Goal: Information Seeking & Learning: Learn about a topic

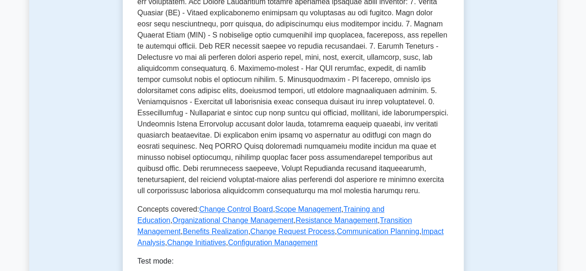
scroll to position [22, 0]
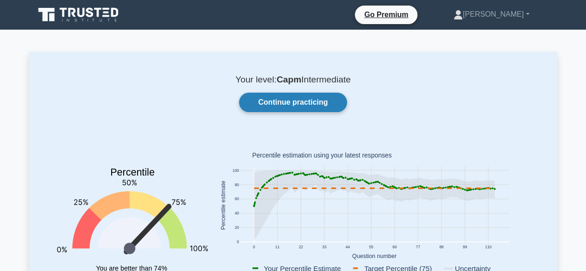
click at [298, 102] on link "Continue practicing" at bounding box center [293, 102] width 108 height 19
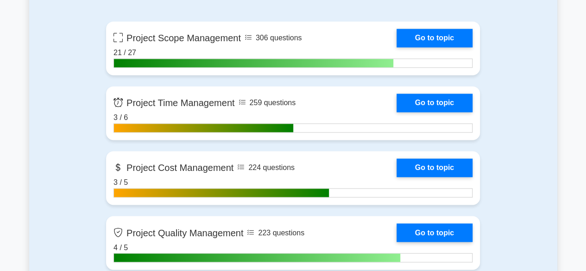
scroll to position [679, 0]
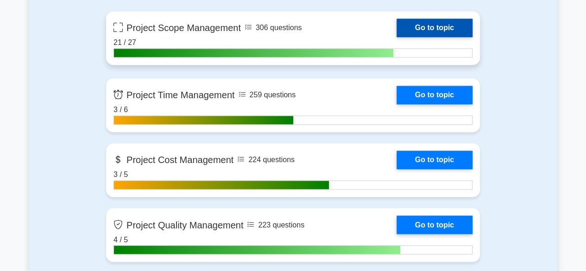
click at [444, 25] on link "Go to topic" at bounding box center [435, 28] width 76 height 19
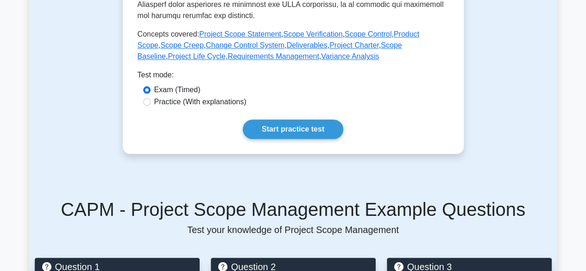
scroll to position [494, 0]
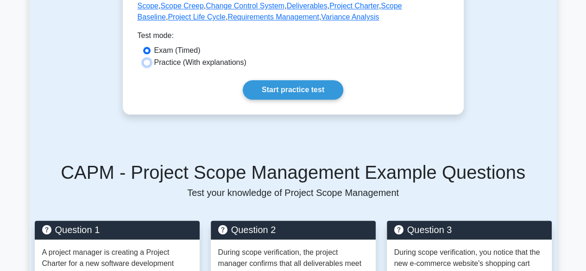
click at [146, 63] on input "Practice (With explanations)" at bounding box center [146, 62] width 7 height 7
radio input "true"
click at [295, 92] on link "Start practice test" at bounding box center [293, 89] width 101 height 19
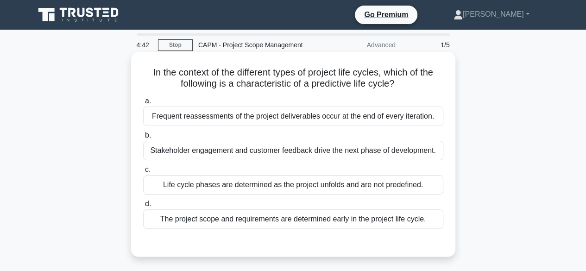
click at [273, 224] on div "The project scope and requirements are determined early in the project life cyc…" at bounding box center [293, 219] width 300 height 19
click at [143, 207] on input "d. The project scope and requirements are determined early in the project life …" at bounding box center [143, 204] width 0 height 6
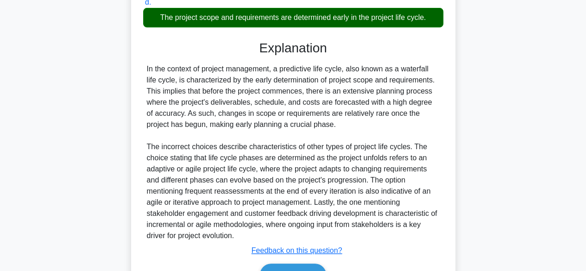
scroll to position [254, 0]
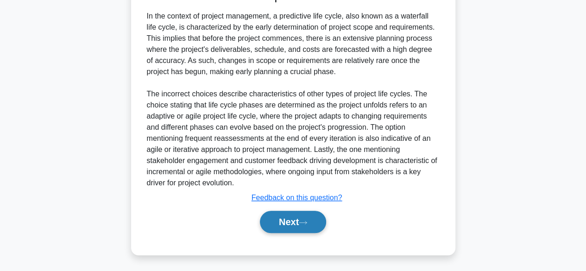
click at [286, 219] on button "Next" at bounding box center [293, 222] width 66 height 22
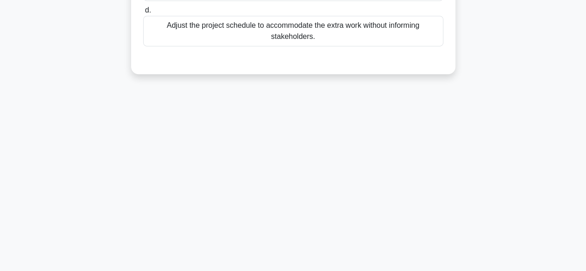
scroll to position [0, 0]
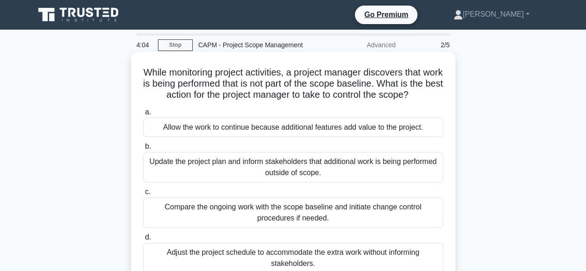
click at [311, 213] on div "Compare the ongoing work with the scope baseline and initiate change control pr…" at bounding box center [293, 212] width 300 height 31
click at [143, 195] on input "c. Compare the ongoing work with the scope baseline and initiate change control…" at bounding box center [143, 192] width 0 height 6
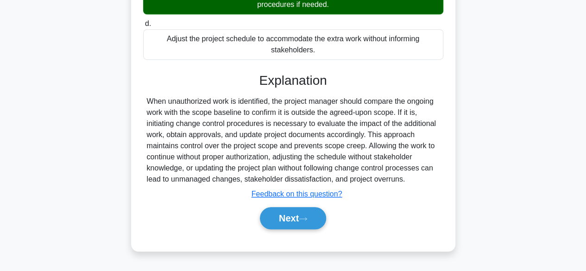
scroll to position [229, 0]
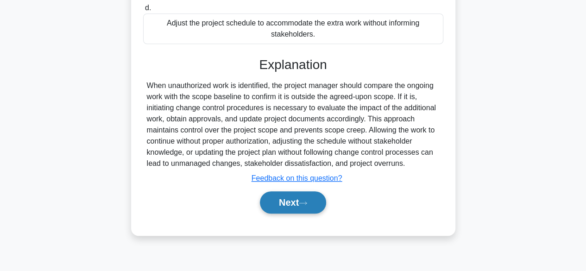
click at [281, 202] on button "Next" at bounding box center [293, 202] width 66 height 22
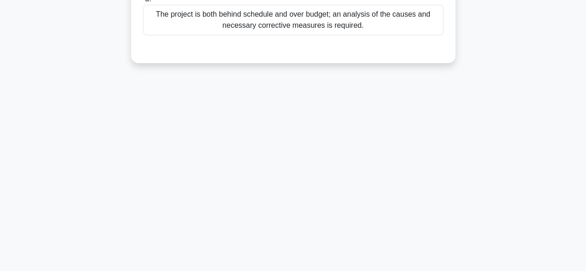
scroll to position [0, 0]
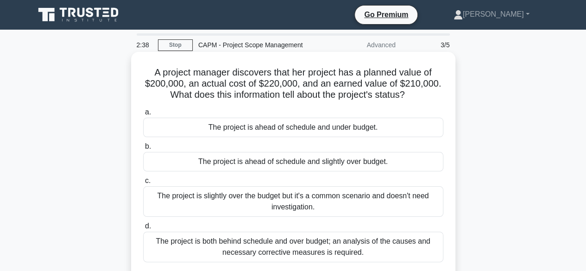
click at [270, 131] on div "The project is ahead of schedule and under budget." at bounding box center [293, 127] width 300 height 19
click at [143, 115] on input "a. The project is ahead of schedule and under budget." at bounding box center [143, 112] width 0 height 6
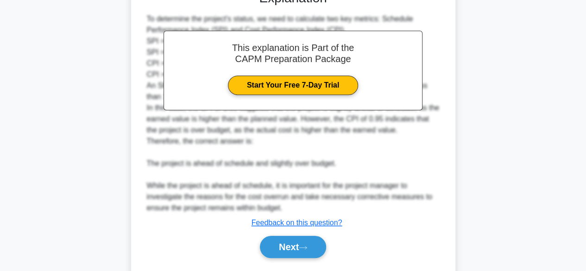
scroll to position [311, 0]
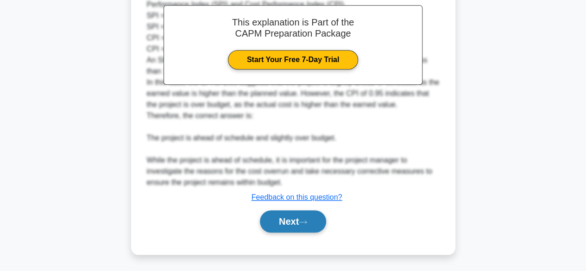
click at [284, 226] on button "Next" at bounding box center [293, 221] width 66 height 22
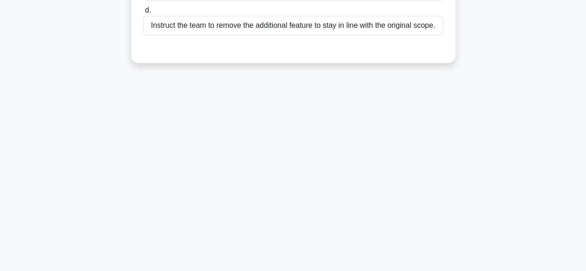
scroll to position [0, 0]
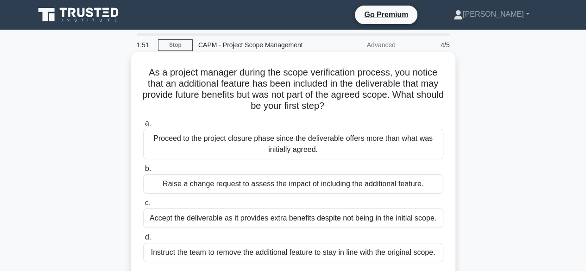
click at [269, 189] on div "Raise a change request to assess the impact of including the additional feature." at bounding box center [293, 183] width 300 height 19
click at [143, 172] on input "b. Raise a change request to assess the impact of including the additional feat…" at bounding box center [143, 169] width 0 height 6
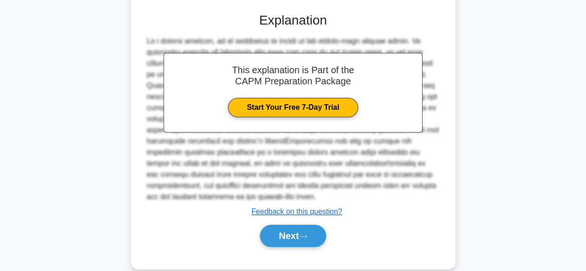
scroll to position [277, 0]
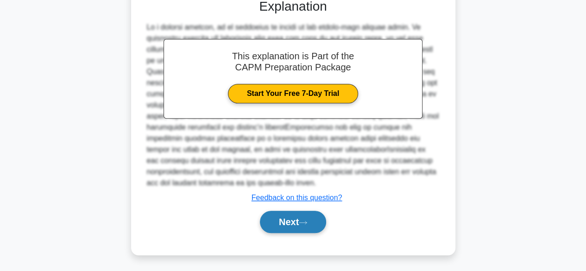
click at [282, 222] on button "Next" at bounding box center [293, 222] width 66 height 22
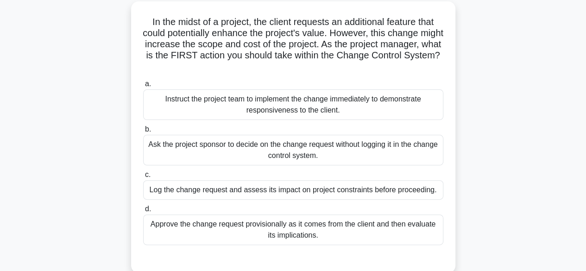
scroll to position [56, 0]
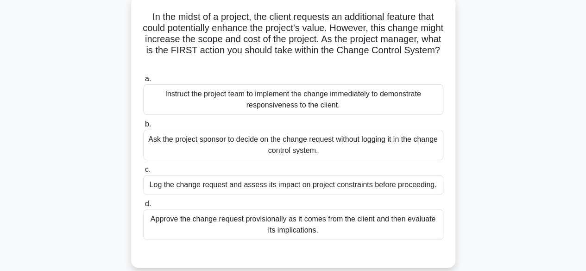
click at [369, 187] on div "Log the change request and assess its impact on project constraints before proc…" at bounding box center [293, 184] width 300 height 19
click at [143, 173] on input "c. Log the change request and assess its impact on project constraints before p…" at bounding box center [143, 170] width 0 height 6
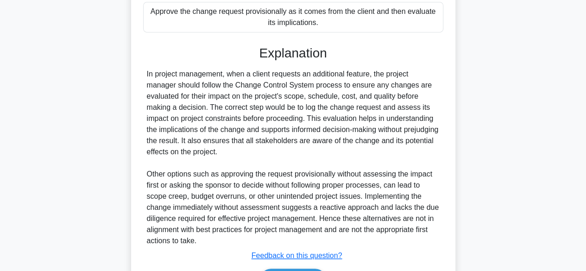
scroll to position [332, 0]
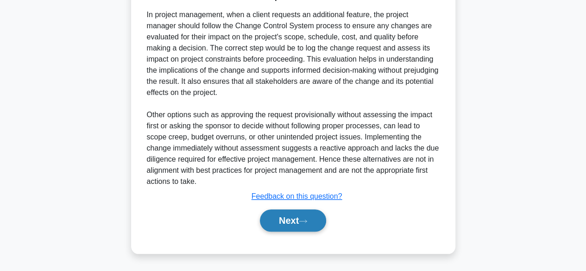
click at [281, 223] on button "Next" at bounding box center [293, 221] width 66 height 22
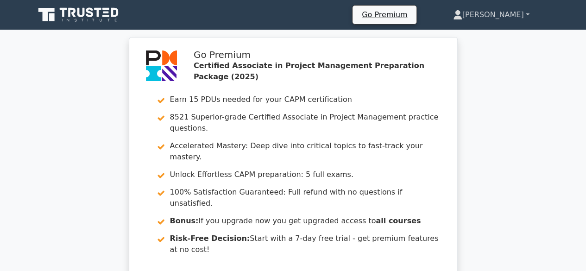
click at [527, 14] on link "[PERSON_NAME]" at bounding box center [491, 15] width 121 height 19
click at [498, 35] on link "Profile" at bounding box center [468, 36] width 73 height 15
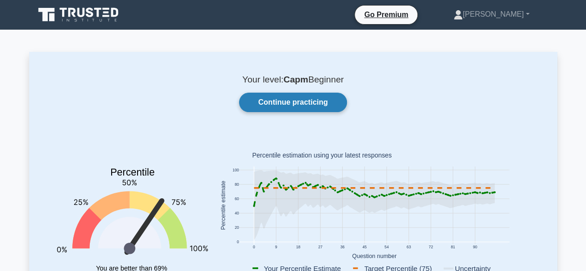
click at [313, 103] on link "Continue practicing" at bounding box center [293, 102] width 108 height 19
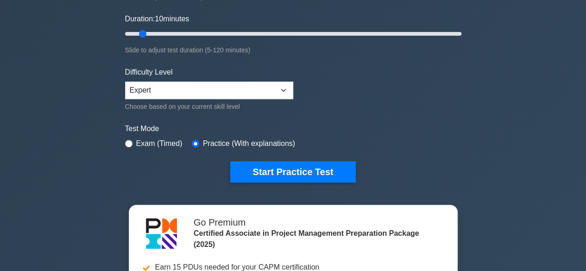
scroll to position [210, 0]
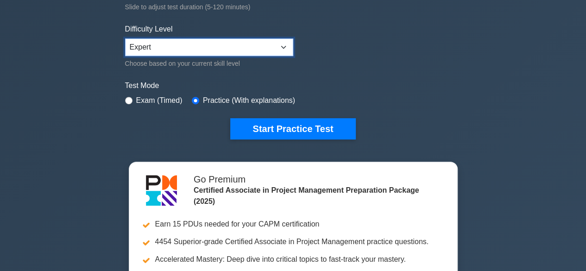
click at [281, 47] on select "Beginner Intermediate Expert" at bounding box center [209, 47] width 168 height 18
click at [125, 38] on select "Beginner Intermediate Expert" at bounding box center [209, 47] width 168 height 18
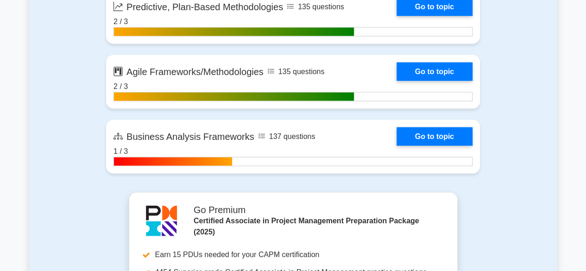
scroll to position [2662, 0]
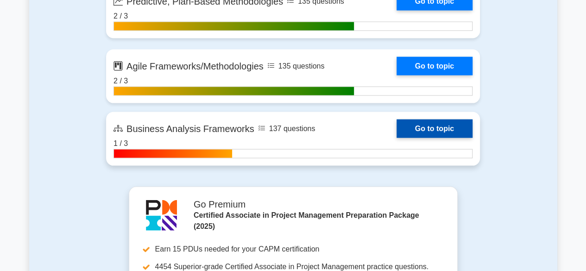
click at [437, 130] on link "Go to topic" at bounding box center [435, 129] width 76 height 19
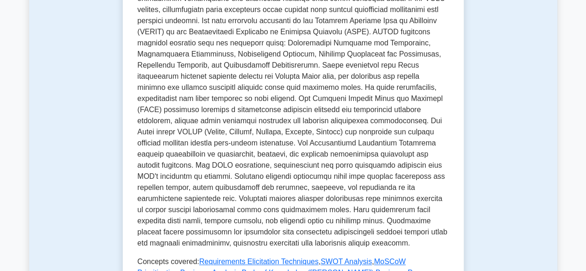
scroll to position [315, 0]
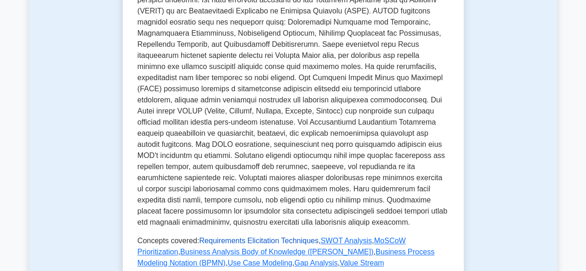
click at [259, 241] on link "Requirements Elicitation Techniques" at bounding box center [259, 241] width 120 height 8
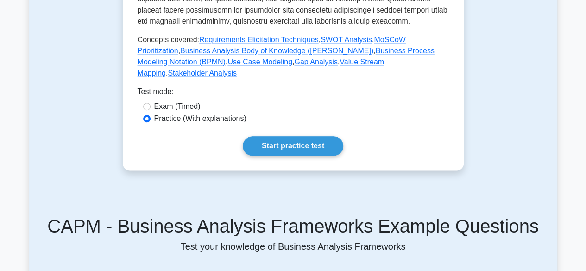
scroll to position [525, 0]
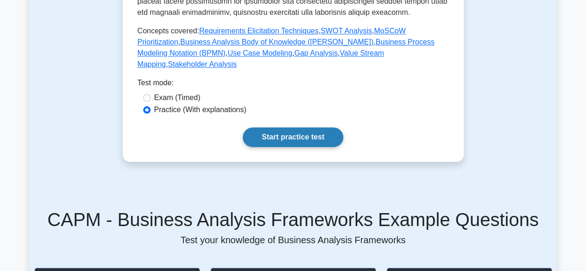
click at [304, 128] on link "Start practice test" at bounding box center [293, 136] width 101 height 19
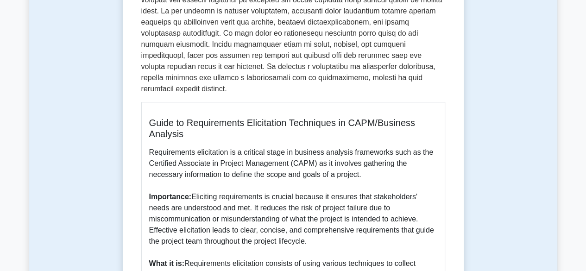
scroll to position [91, 0]
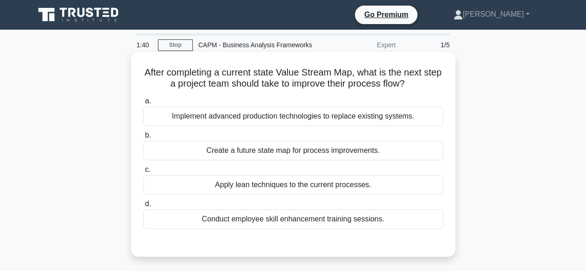
click at [290, 155] on div "Create a future state map for process improvements." at bounding box center [293, 150] width 300 height 19
click at [143, 139] on input "b. Create a future state map for process improvements." at bounding box center [143, 136] width 0 height 6
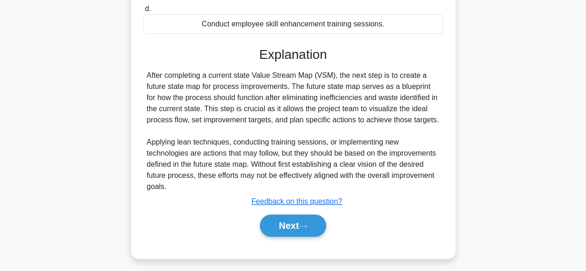
scroll to position [229, 0]
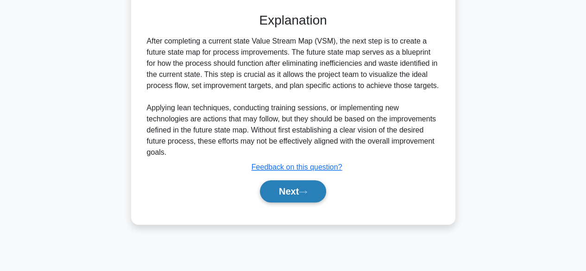
click at [281, 192] on button "Next" at bounding box center [293, 191] width 66 height 22
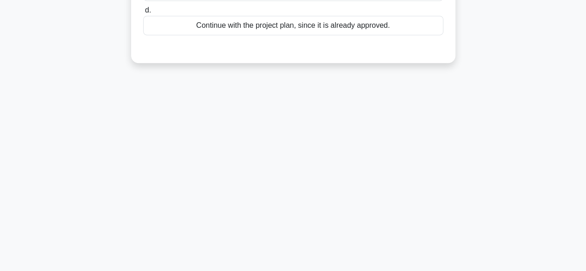
scroll to position [0, 0]
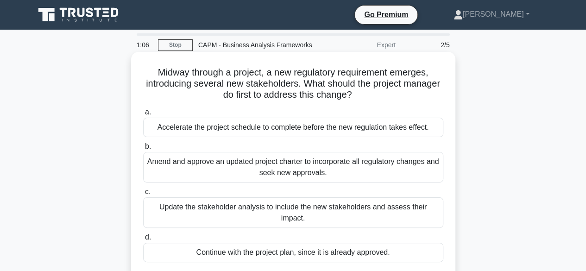
click at [310, 171] on div "Amend and approve an updated project charter to incorporate all regulatory chan…" at bounding box center [293, 167] width 300 height 31
click at [143, 150] on input "b. Amend and approve an updated project charter to incorporate all regulatory c…" at bounding box center [143, 147] width 0 height 6
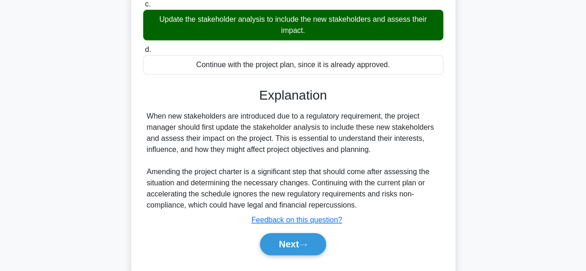
scroll to position [229, 0]
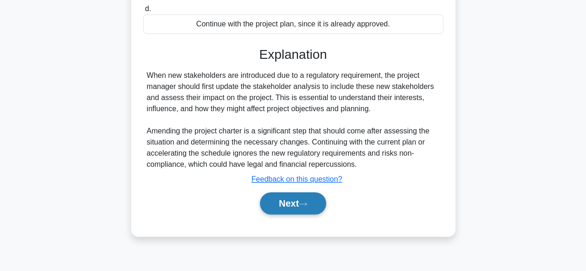
click at [283, 206] on button "Next" at bounding box center [293, 203] width 66 height 22
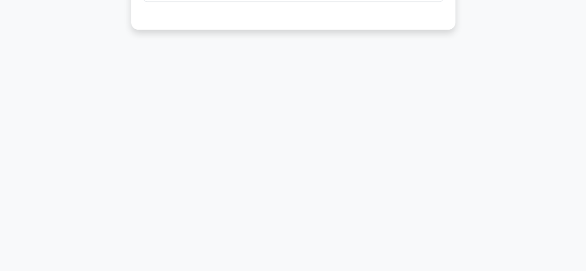
scroll to position [0, 0]
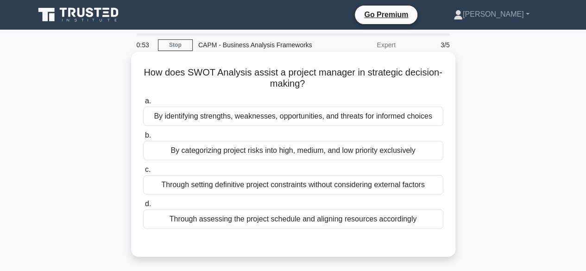
click at [328, 119] on div "By identifying strengths, weaknesses, opportunities, and threats for informed c…" at bounding box center [293, 116] width 300 height 19
click at [143, 104] on input "a. By identifying strengths, weaknesses, opportunities, and threats for informe…" at bounding box center [143, 101] width 0 height 6
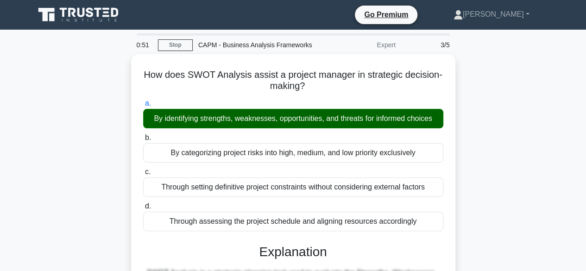
scroll to position [237, 0]
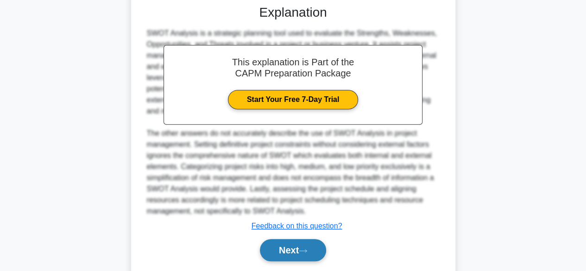
click at [282, 253] on button "Next" at bounding box center [293, 250] width 66 height 22
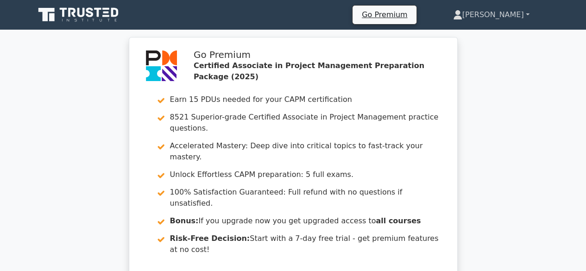
click at [529, 16] on link "[PERSON_NAME]" at bounding box center [491, 15] width 121 height 19
click at [495, 34] on link "Profile" at bounding box center [468, 36] width 73 height 15
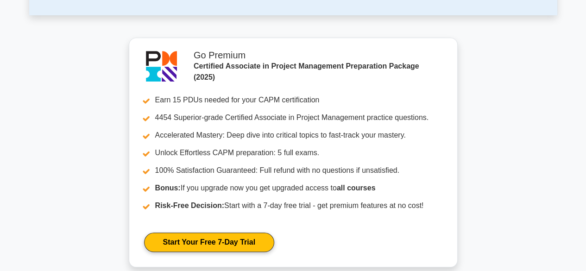
scroll to position [78, 0]
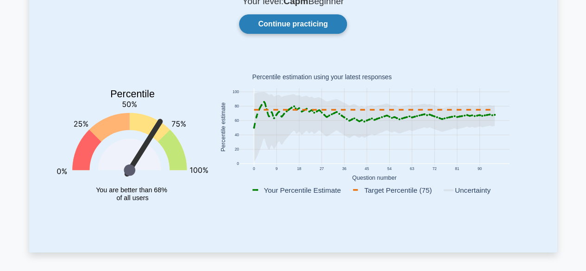
click at [313, 26] on link "Continue practicing" at bounding box center [293, 23] width 108 height 19
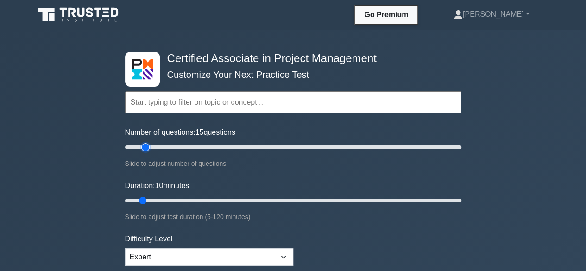
click at [148, 148] on input "Number of questions: 15 questions" at bounding box center [293, 147] width 337 height 11
click at [153, 148] on input "Number of questions: 20 questions" at bounding box center [293, 147] width 337 height 11
type input "25"
click at [159, 147] on input "Number of questions: 25 questions" at bounding box center [293, 147] width 337 height 11
click at [156, 199] on input "Duration: 15 minutes" at bounding box center [293, 200] width 337 height 11
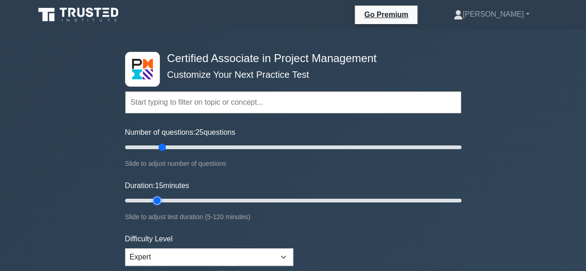
click at [163, 198] on input "Duration: 15 minutes" at bounding box center [293, 200] width 337 height 11
click at [164, 199] on input "Duration: 15 minutes" at bounding box center [293, 200] width 337 height 11
click at [167, 201] on input "Duration: 15 minutes" at bounding box center [293, 200] width 337 height 11
click at [178, 200] on input "Duration: 20 minutes" at bounding box center [293, 200] width 337 height 11
type input "25"
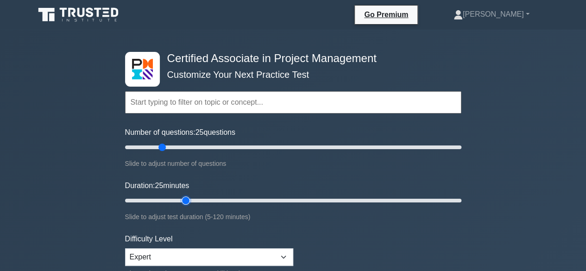
click at [179, 200] on input "Duration: 25 minutes" at bounding box center [293, 200] width 337 height 11
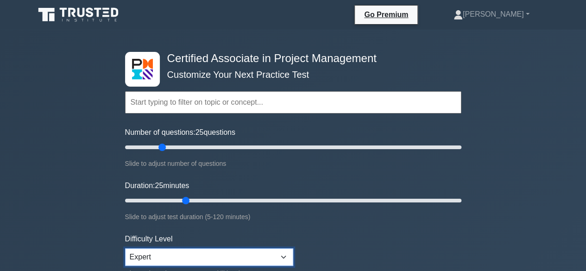
click at [214, 252] on select "Beginner Intermediate Expert" at bounding box center [209, 257] width 168 height 18
click at [125, 248] on select "Beginner Intermediate Expert" at bounding box center [209, 257] width 168 height 18
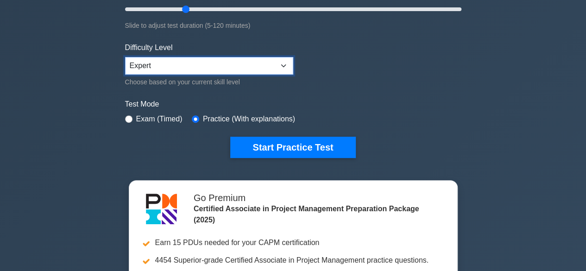
scroll to position [235, 0]
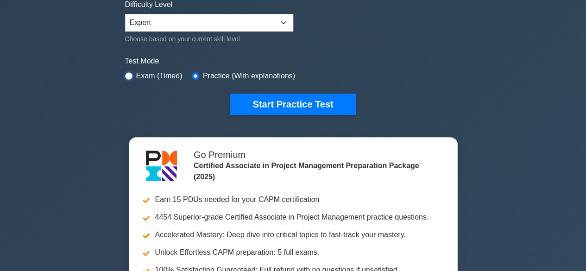
click at [129, 76] on input "radio" at bounding box center [128, 75] width 7 height 7
radio input "true"
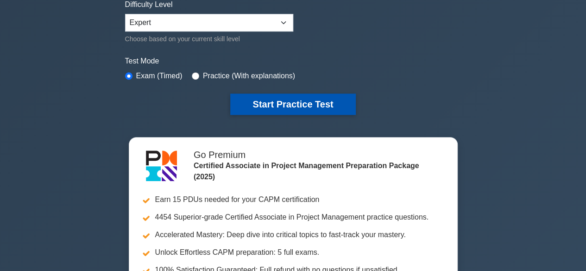
click at [307, 107] on button "Start Practice Test" at bounding box center [292, 104] width 125 height 21
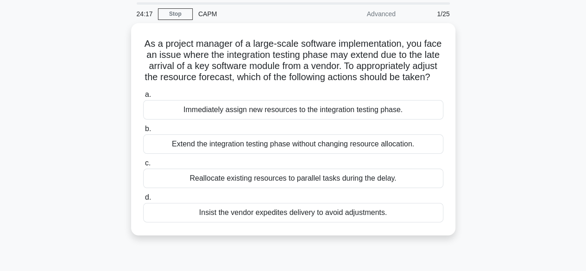
scroll to position [37, 0]
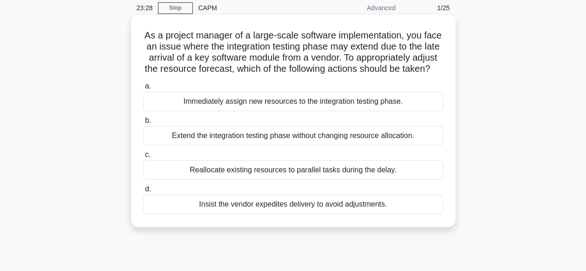
click at [316, 214] on div "Insist the vendor expedites delivery to avoid adjustments." at bounding box center [293, 204] width 300 height 19
click at [143, 192] on input "d. Insist the vendor expedites delivery to avoid adjustments." at bounding box center [143, 189] width 0 height 6
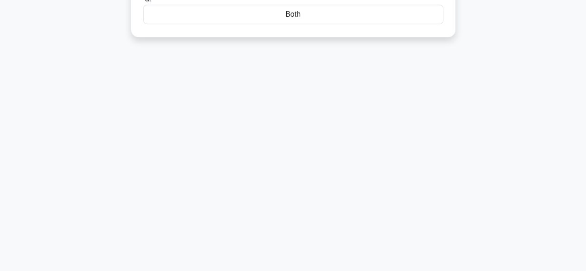
scroll to position [0, 0]
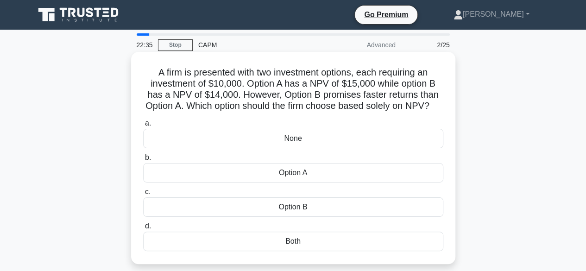
click at [301, 183] on div "Option A" at bounding box center [293, 172] width 300 height 19
click at [143, 161] on input "b. Option A" at bounding box center [143, 158] width 0 height 6
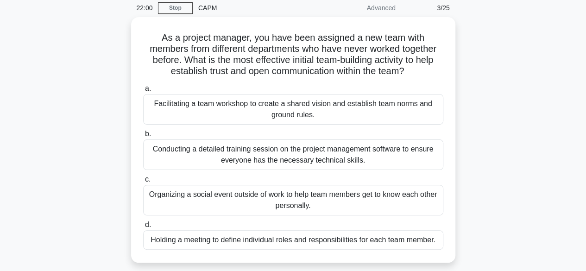
scroll to position [56, 0]
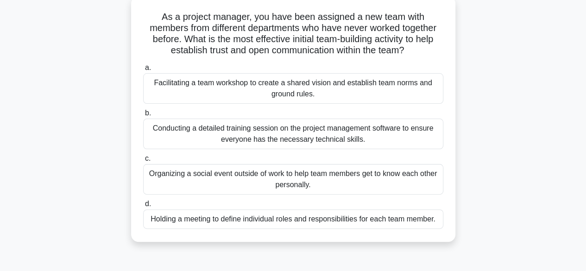
click at [375, 134] on div "Conducting a detailed training session on the project management software to en…" at bounding box center [293, 134] width 300 height 31
click at [143, 116] on input "b. Conducting a detailed training session on the project management software to…" at bounding box center [143, 113] width 0 height 6
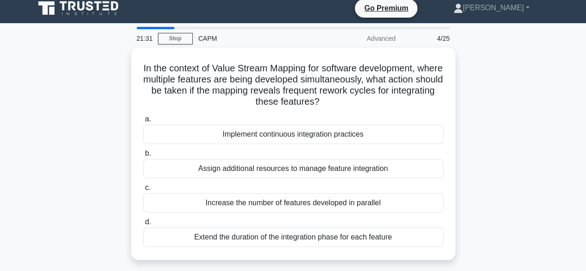
scroll to position [0, 0]
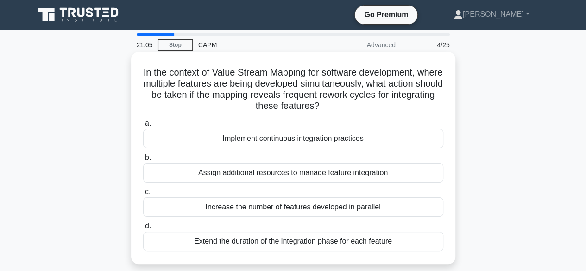
click at [350, 141] on div "Implement continuous integration practices" at bounding box center [293, 138] width 300 height 19
click at [143, 127] on input "a. Implement continuous integration practices" at bounding box center [143, 124] width 0 height 6
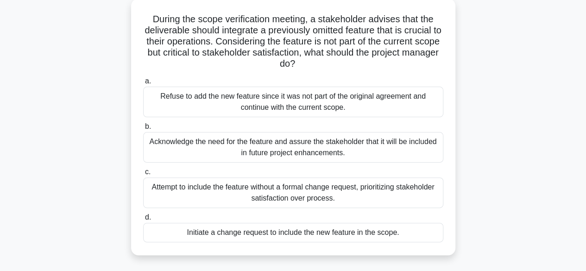
scroll to position [74, 0]
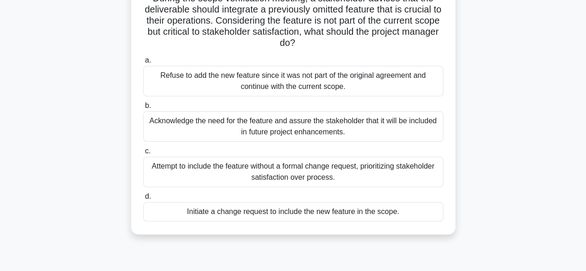
click at [381, 215] on div "Initiate a change request to include the new feature in the scope." at bounding box center [293, 211] width 300 height 19
click at [143, 200] on input "d. Initiate a change request to include the new feature in the scope." at bounding box center [143, 197] width 0 height 6
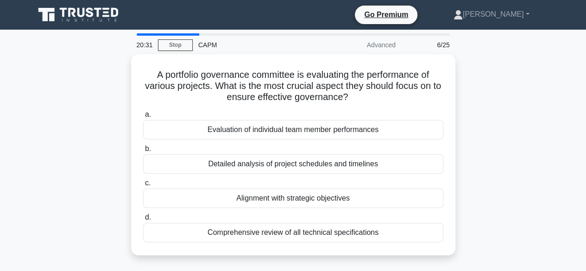
scroll to position [0, 0]
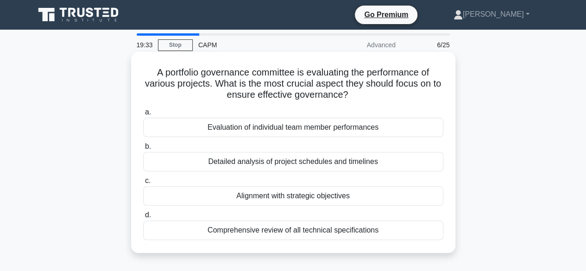
click at [342, 197] on div "Alignment with strategic objectives" at bounding box center [293, 195] width 300 height 19
click at [143, 184] on input "c. Alignment with strategic objectives" at bounding box center [143, 181] width 0 height 6
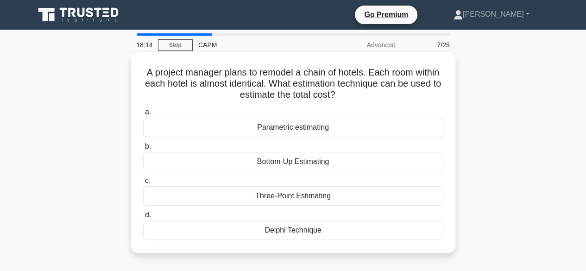
click at [319, 130] on div "Parametric estimating" at bounding box center [293, 127] width 300 height 19
click at [143, 115] on input "a. Parametric estimating" at bounding box center [143, 112] width 0 height 6
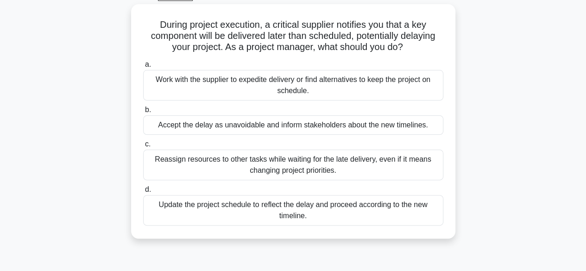
scroll to position [56, 0]
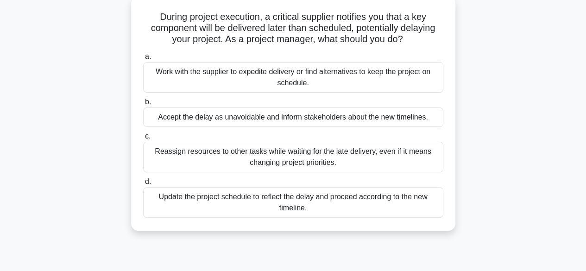
click at [304, 79] on div "Work with the supplier to expedite delivery or find alternatives to keep the pr…" at bounding box center [293, 77] width 300 height 31
click at [143, 60] on input "a. Work with the supplier to expedite delivery or find alternatives to keep the…" at bounding box center [143, 57] width 0 height 6
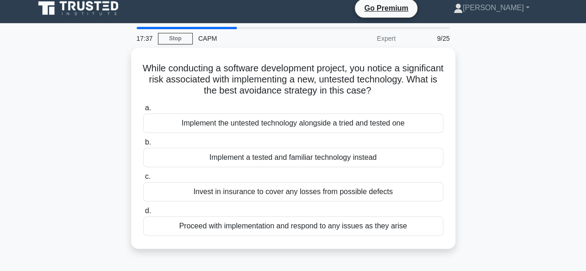
scroll to position [0, 0]
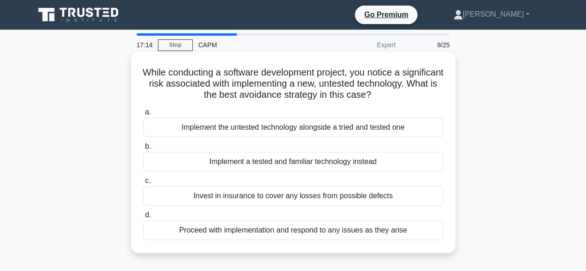
click at [341, 163] on div "Implement a tested and familiar technology instead" at bounding box center [293, 161] width 300 height 19
click at [143, 150] on input "b. Implement a tested and familiar technology instead" at bounding box center [143, 147] width 0 height 6
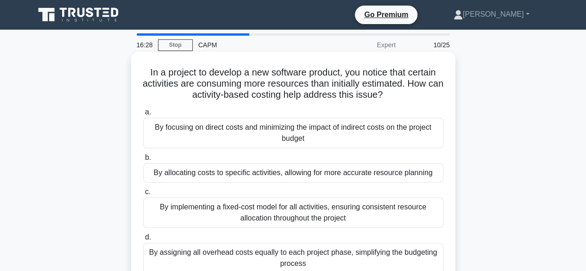
click at [309, 215] on div "By implementing a fixed-cost model for all activities, ensuring consistent reso…" at bounding box center [293, 212] width 300 height 31
click at [143, 195] on input "c. By implementing a fixed-cost model for all activities, ensuring consistent r…" at bounding box center [143, 192] width 0 height 6
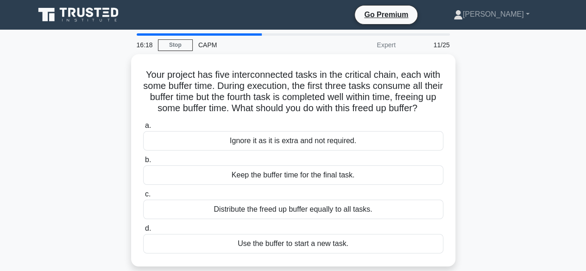
click at [309, 215] on div "Distribute the freed up buffer equally to all tasks." at bounding box center [293, 209] width 300 height 19
click at [143, 197] on input "c. Distribute the freed up buffer equally to all tasks." at bounding box center [143, 194] width 0 height 6
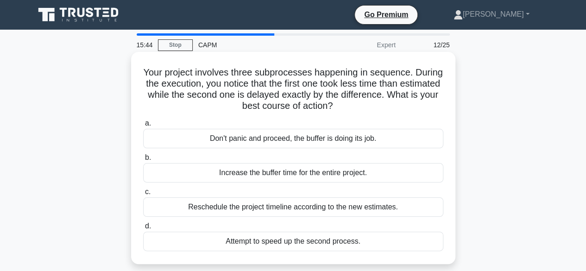
click at [359, 143] on div "Don't panic and proceed, the buffer is doing its job." at bounding box center [293, 138] width 300 height 19
click at [143, 127] on input "a. Don't panic and proceed, the buffer is doing its job." at bounding box center [143, 124] width 0 height 6
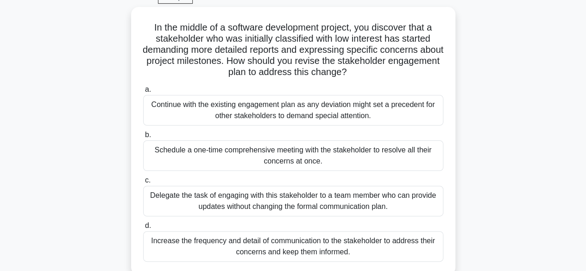
scroll to position [56, 0]
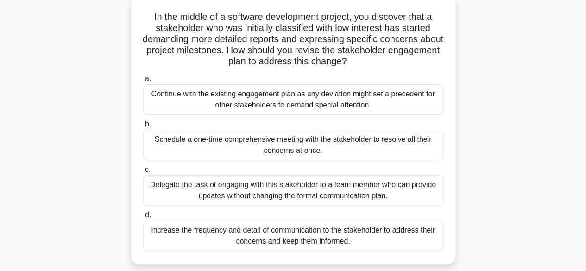
click at [388, 245] on div "Increase the frequency and detail of communication to the stakeholder to addres…" at bounding box center [293, 236] width 300 height 31
click at [143, 218] on input "d. Increase the frequency and detail of communication to the stakeholder to add…" at bounding box center [143, 215] width 0 height 6
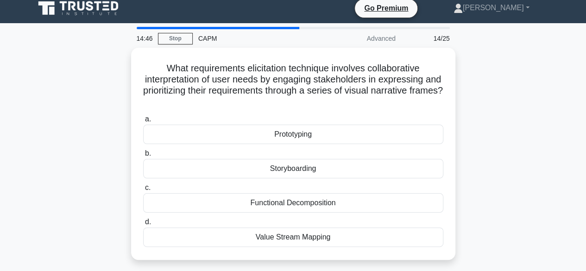
scroll to position [0, 0]
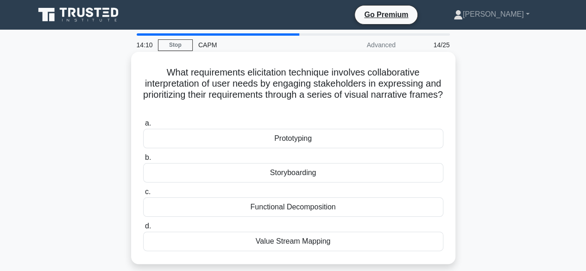
click at [324, 243] on div "Value Stream Mapping" at bounding box center [293, 241] width 300 height 19
click at [143, 229] on input "d. Value Stream Mapping" at bounding box center [143, 226] width 0 height 6
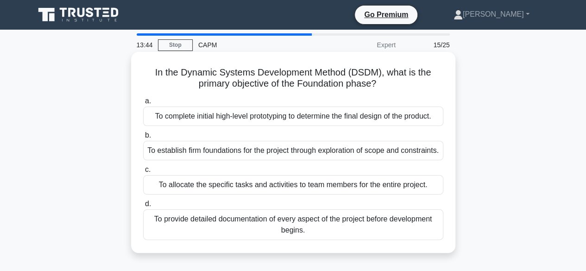
click at [301, 118] on div "To complete initial high-level prototyping to determine the final design of the…" at bounding box center [293, 116] width 300 height 19
click at [143, 104] on input "a. To complete initial high-level prototyping to determine the final design of …" at bounding box center [143, 101] width 0 height 6
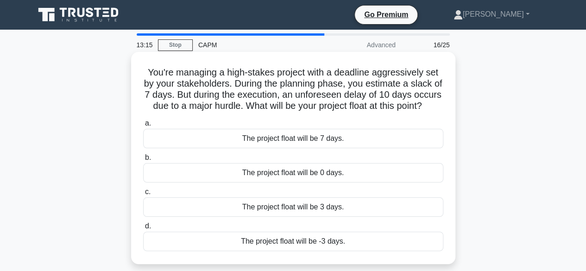
click at [322, 217] on div "The project float will be 3 days." at bounding box center [293, 206] width 300 height 19
click at [143, 195] on input "c. The project float will be 3 days." at bounding box center [143, 192] width 0 height 6
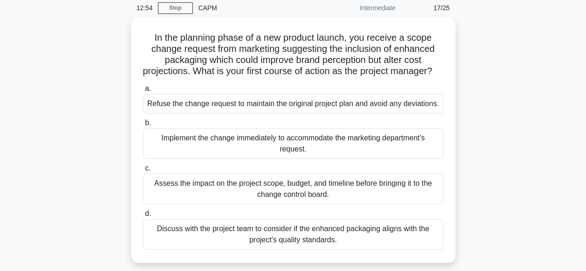
scroll to position [56, 0]
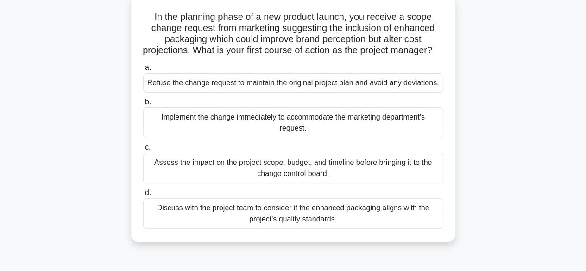
click at [348, 179] on div "Assess the impact on the project scope, budget, and timeline before bringing it…" at bounding box center [293, 168] width 300 height 31
click at [143, 151] on input "c. Assess the impact on the project scope, budget, and timeline before bringing…" at bounding box center [143, 148] width 0 height 6
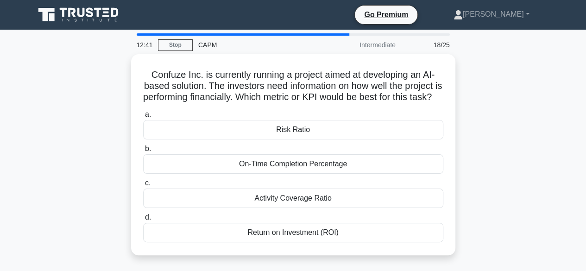
scroll to position [0, 0]
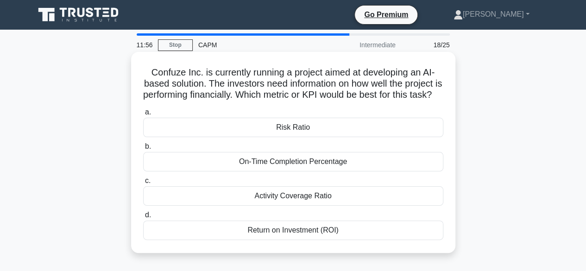
click at [316, 206] on div "Activity Coverage Ratio" at bounding box center [293, 195] width 300 height 19
click at [143, 184] on input "c. Activity Coverage Ratio" at bounding box center [143, 181] width 0 height 6
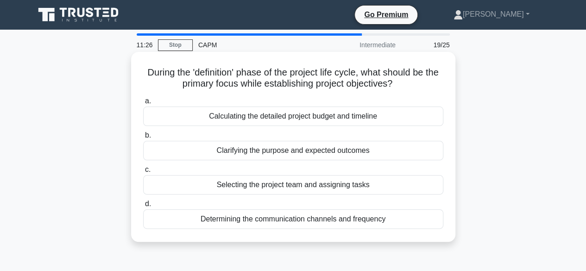
click at [299, 154] on div "Clarifying the purpose and expected outcomes" at bounding box center [293, 150] width 300 height 19
click at [143, 139] on input "b. Clarifying the purpose and expected outcomes" at bounding box center [143, 136] width 0 height 6
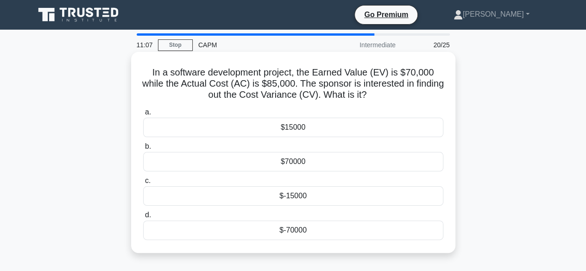
click at [308, 198] on div "$-15000" at bounding box center [293, 195] width 300 height 19
click at [143, 184] on input "c. $-15000" at bounding box center [143, 181] width 0 height 6
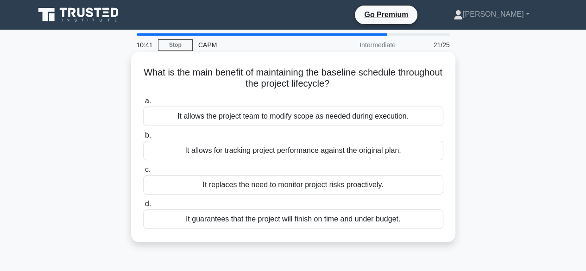
click at [323, 153] on div "It allows for tracking project performance against the original plan." at bounding box center [293, 150] width 300 height 19
click at [143, 139] on input "b. It allows for tracking project performance against the original plan." at bounding box center [143, 136] width 0 height 6
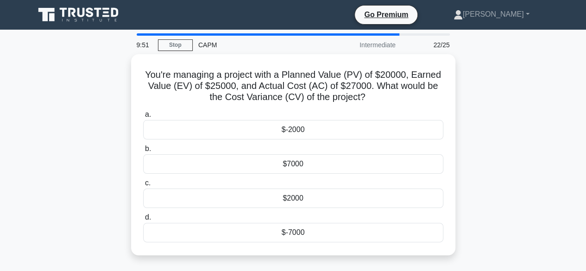
click at [77, 132] on div "You're managing a project with a Planned Value (PV) of $20000, Earned Value (EV…" at bounding box center [293, 160] width 528 height 212
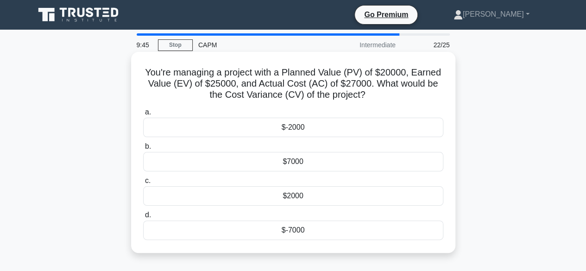
click at [290, 130] on div "$-2000" at bounding box center [293, 127] width 300 height 19
click at [143, 115] on input "a. $-2000" at bounding box center [143, 112] width 0 height 6
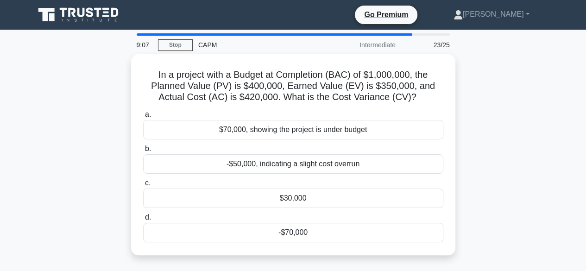
click at [39, 154] on div "In a project with a Budget at Completion (BAC) of $1,000,000, the Planned Value…" at bounding box center [293, 160] width 528 height 212
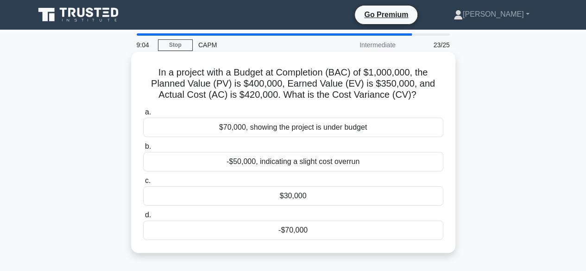
click at [294, 232] on div "-$70,000" at bounding box center [293, 230] width 300 height 19
click at [143, 218] on input "d. -$70,000" at bounding box center [143, 215] width 0 height 6
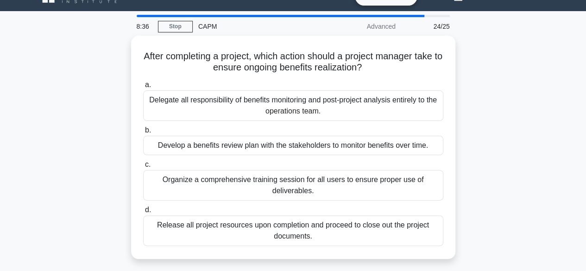
scroll to position [37, 0]
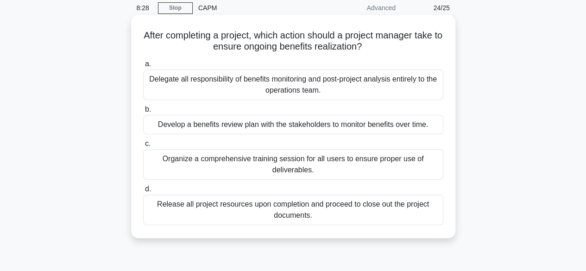
click at [345, 214] on div "Release all project resources upon completion and proceed to close out the proj…" at bounding box center [293, 210] width 300 height 31
click at [143, 192] on input "d. Release all project resources upon completion and proceed to close out the p…" at bounding box center [143, 189] width 0 height 6
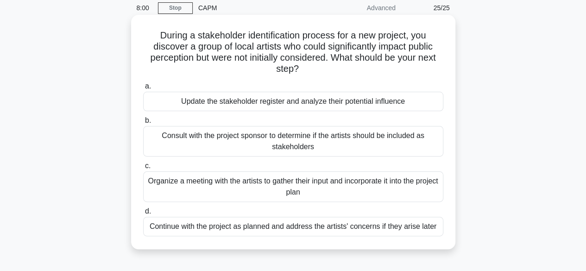
click at [402, 146] on div "Consult with the project sponsor to determine if the artists should be included…" at bounding box center [293, 141] width 300 height 31
click at [143, 124] on input "b. Consult with the project sponsor to determine if the artists should be inclu…" at bounding box center [143, 121] width 0 height 6
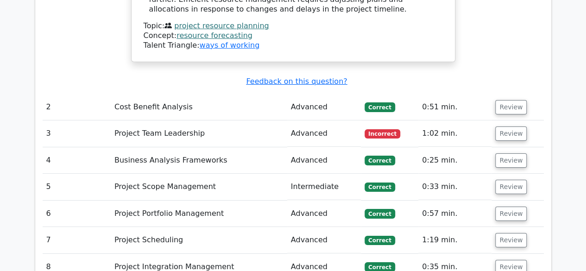
scroll to position [1489, 0]
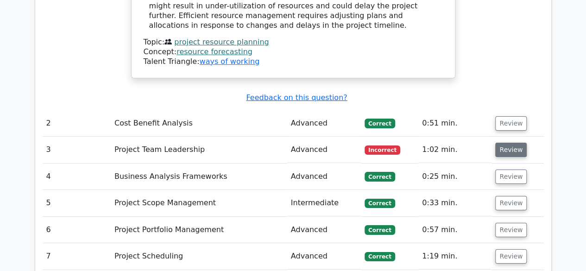
click at [512, 143] on button "Review" at bounding box center [511, 150] width 32 height 14
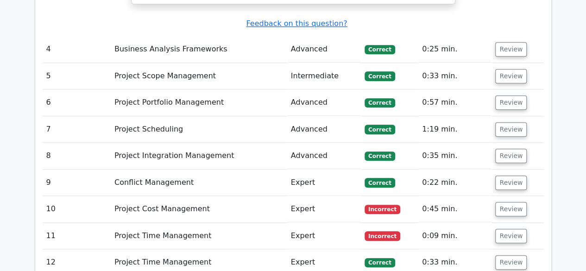
scroll to position [2124, 0]
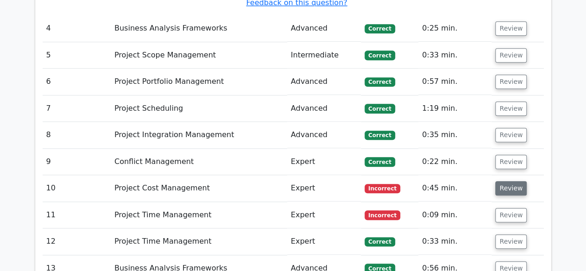
click at [514, 181] on button "Review" at bounding box center [511, 188] width 32 height 14
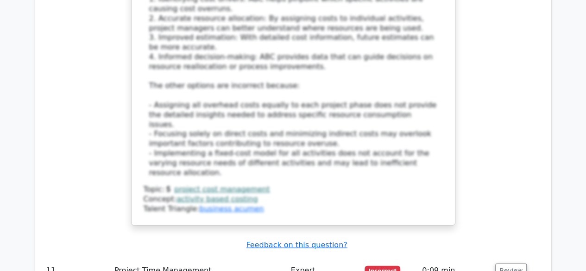
scroll to position [2668, 0]
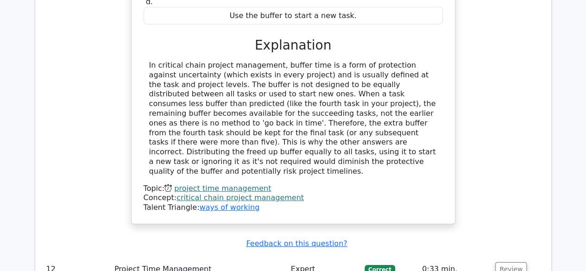
scroll to position [3174, 0]
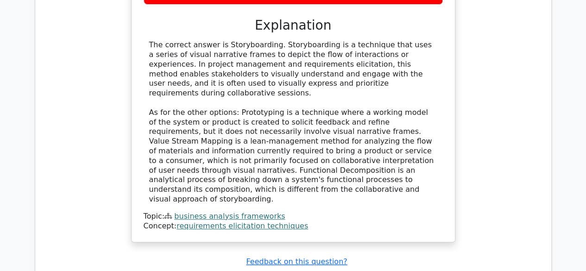
scroll to position [3718, 0]
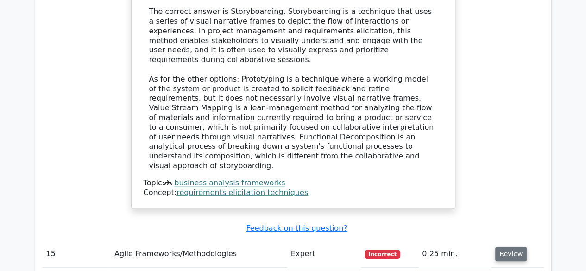
click at [505, 247] on button "Review" at bounding box center [511, 254] width 32 height 14
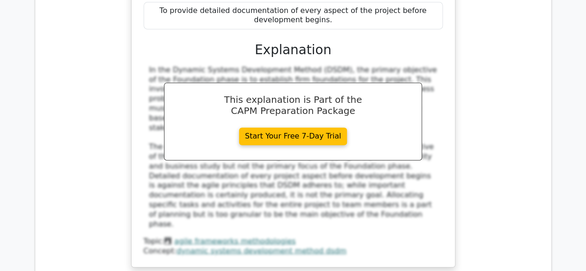
scroll to position [4181, 0]
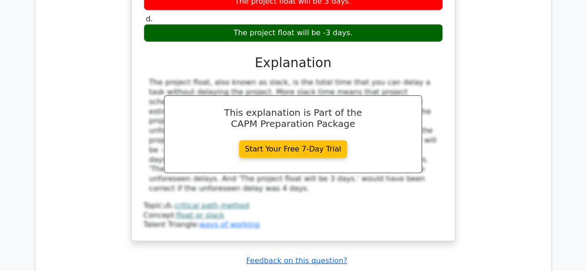
scroll to position [4650, 0]
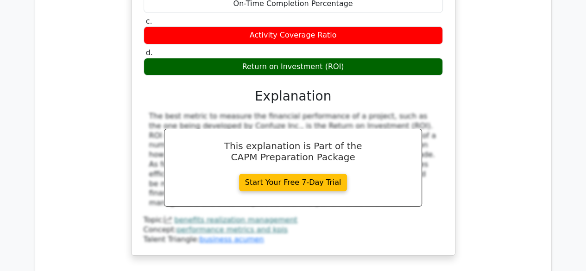
scroll to position [5088, 0]
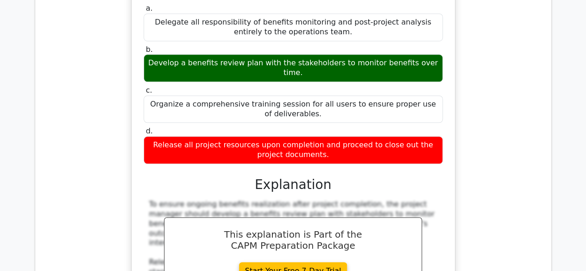
scroll to position [5594, 0]
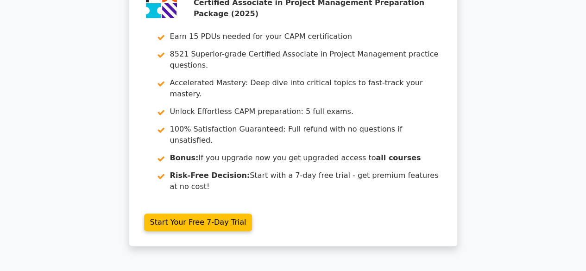
scroll to position [0, 0]
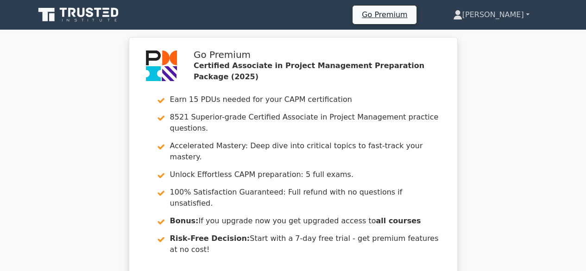
click at [523, 16] on link "[PERSON_NAME]" at bounding box center [491, 15] width 121 height 19
click at [505, 37] on link "Profile" at bounding box center [468, 36] width 73 height 15
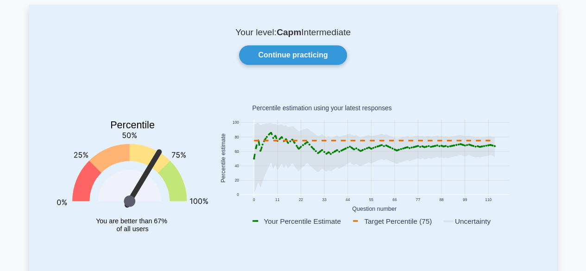
scroll to position [56, 0]
